Goal: Find specific page/section: Find specific page/section

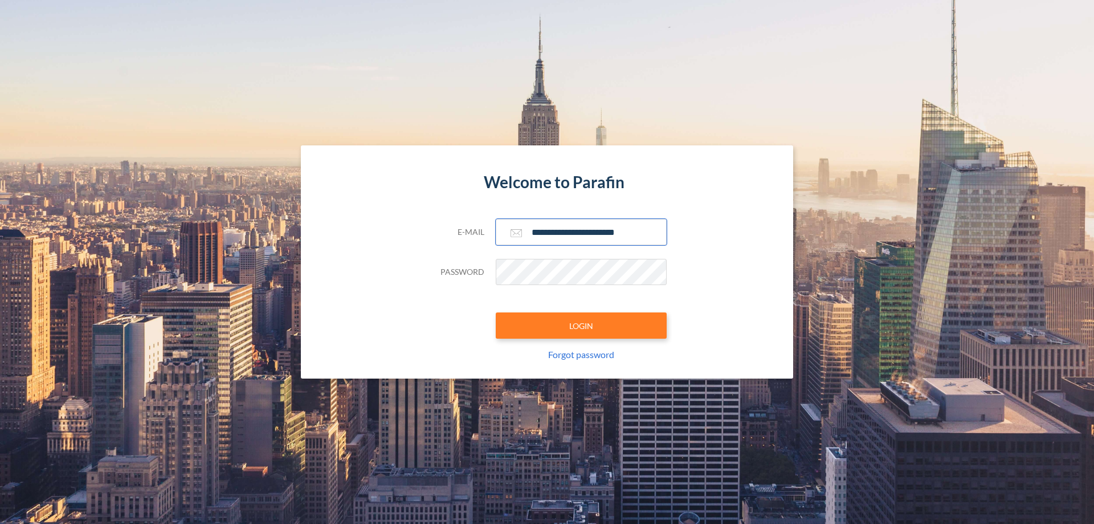
type input "**********"
click at [581, 325] on button "LOGIN" at bounding box center [581, 325] width 171 height 26
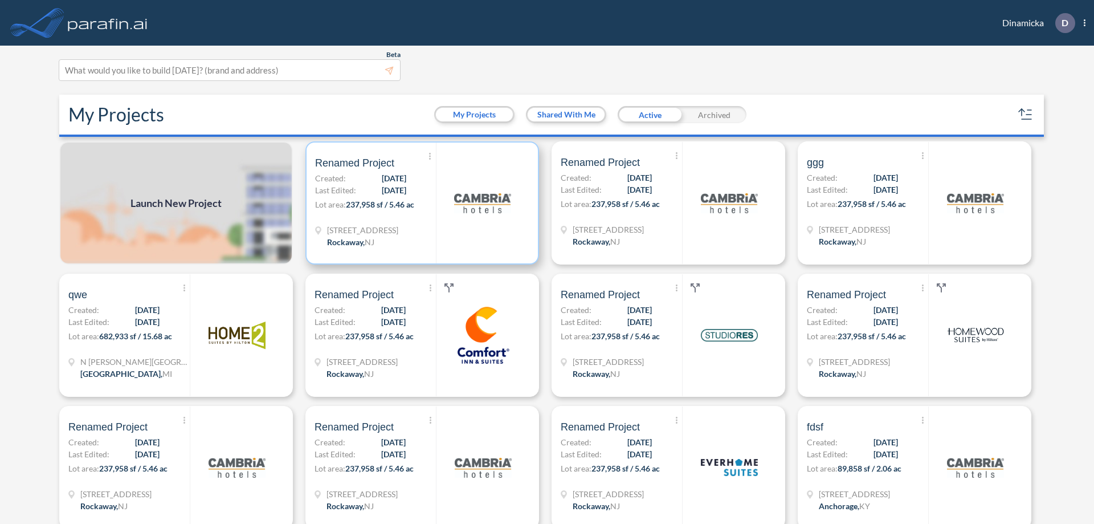
scroll to position [3, 0]
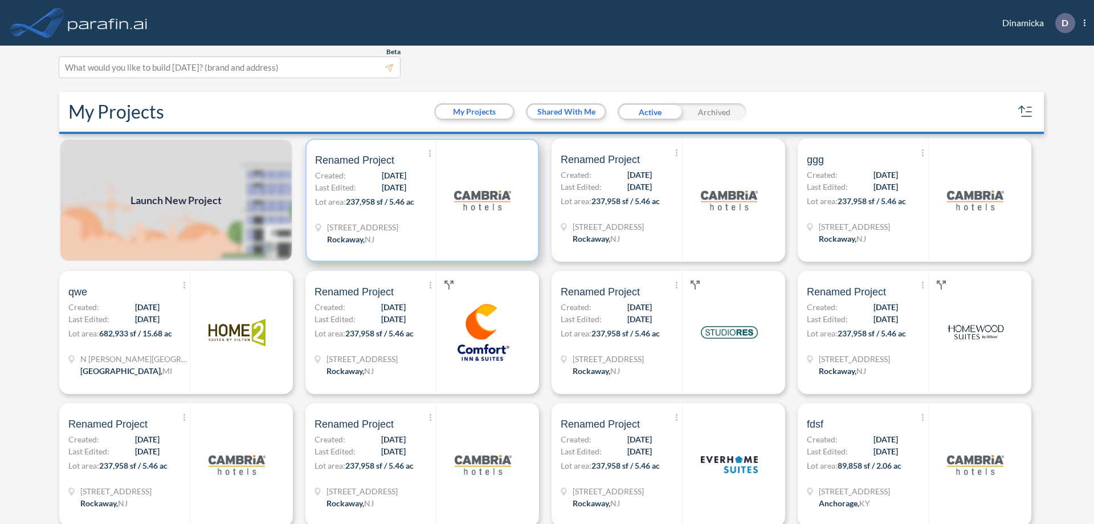
click at [420, 200] on p "Lot area: 237,958 sf / 5.46 ac" at bounding box center [375, 204] width 121 height 17
